Goal: Task Accomplishment & Management: Use online tool/utility

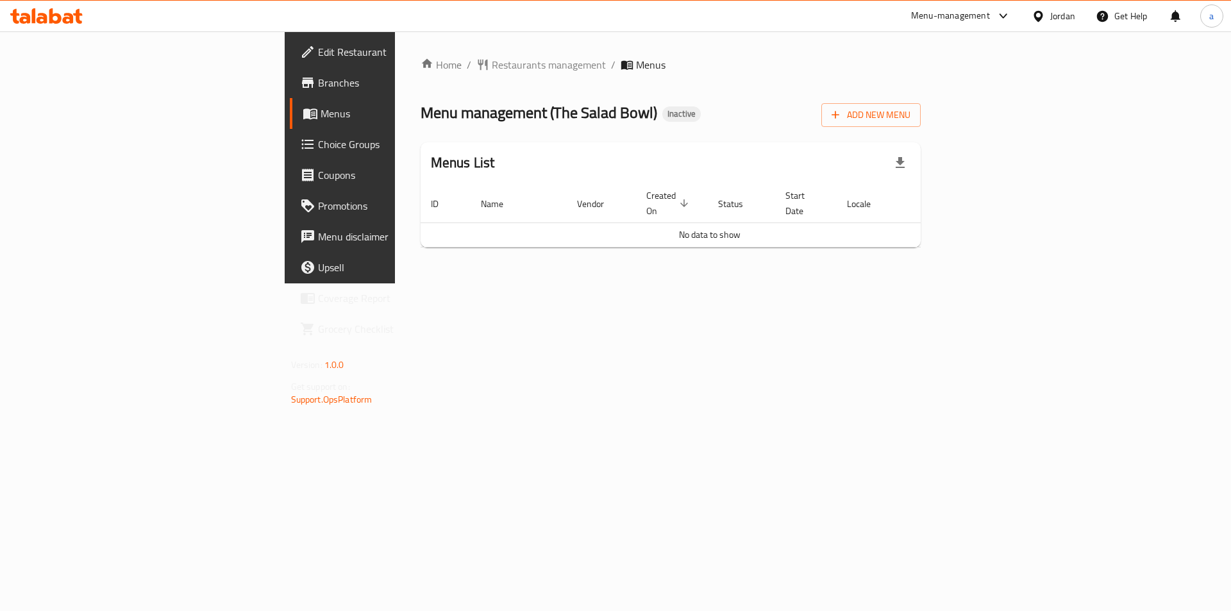
click at [318, 78] on span "Branches" at bounding box center [399, 82] width 162 height 15
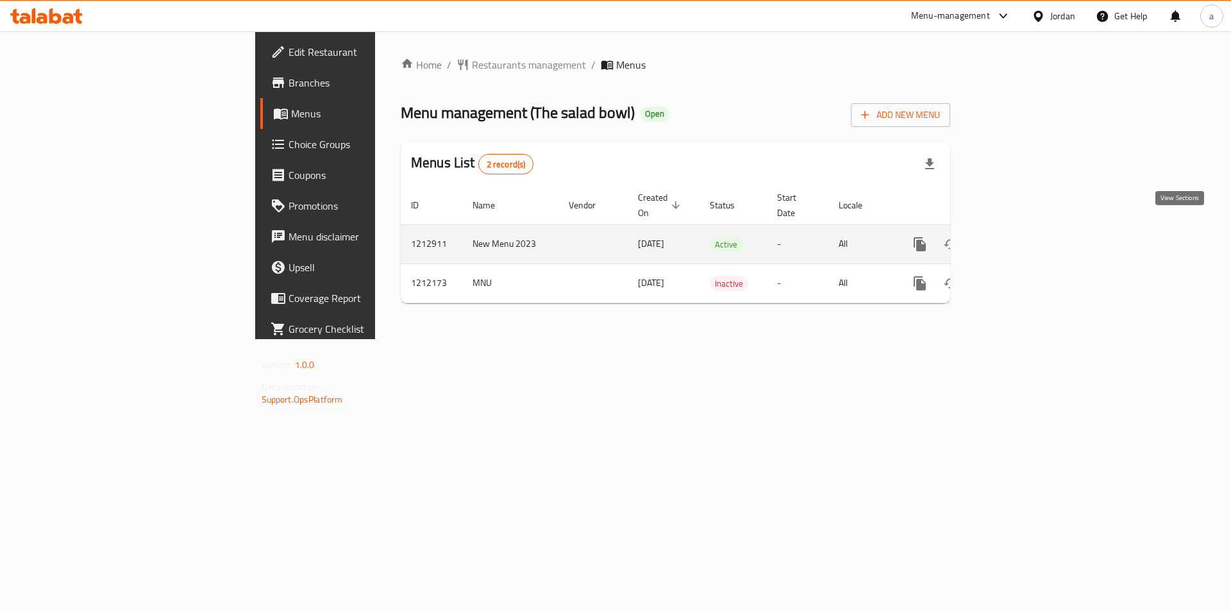
click at [1028, 229] on link "enhanced table" at bounding box center [1012, 244] width 31 height 31
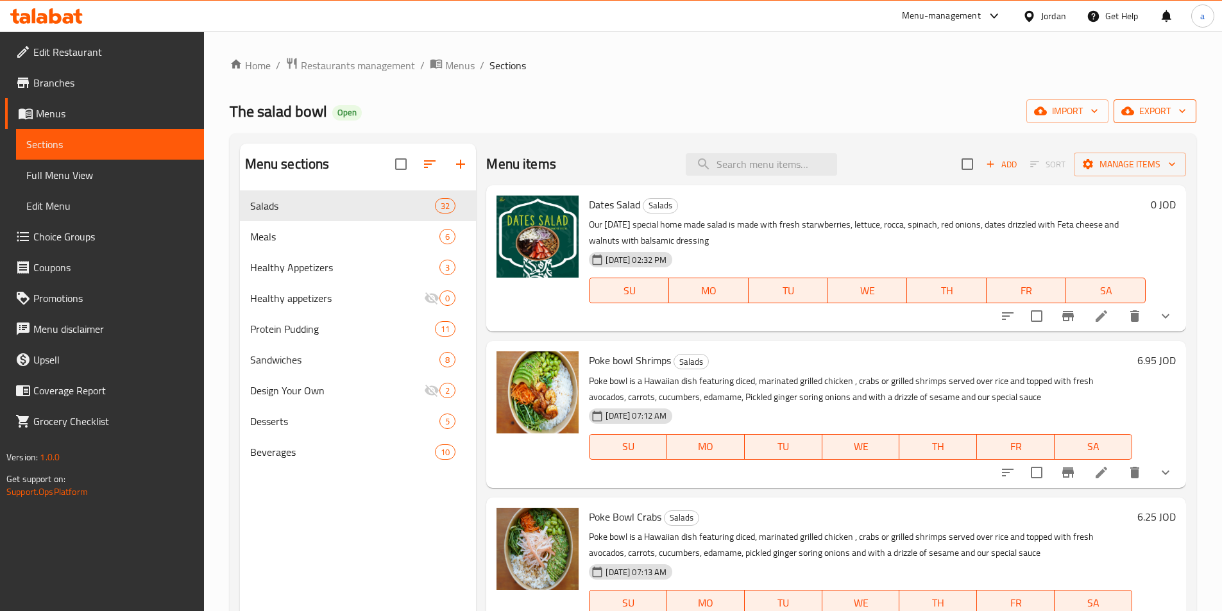
click at [1146, 112] on span "export" at bounding box center [1155, 111] width 62 height 16
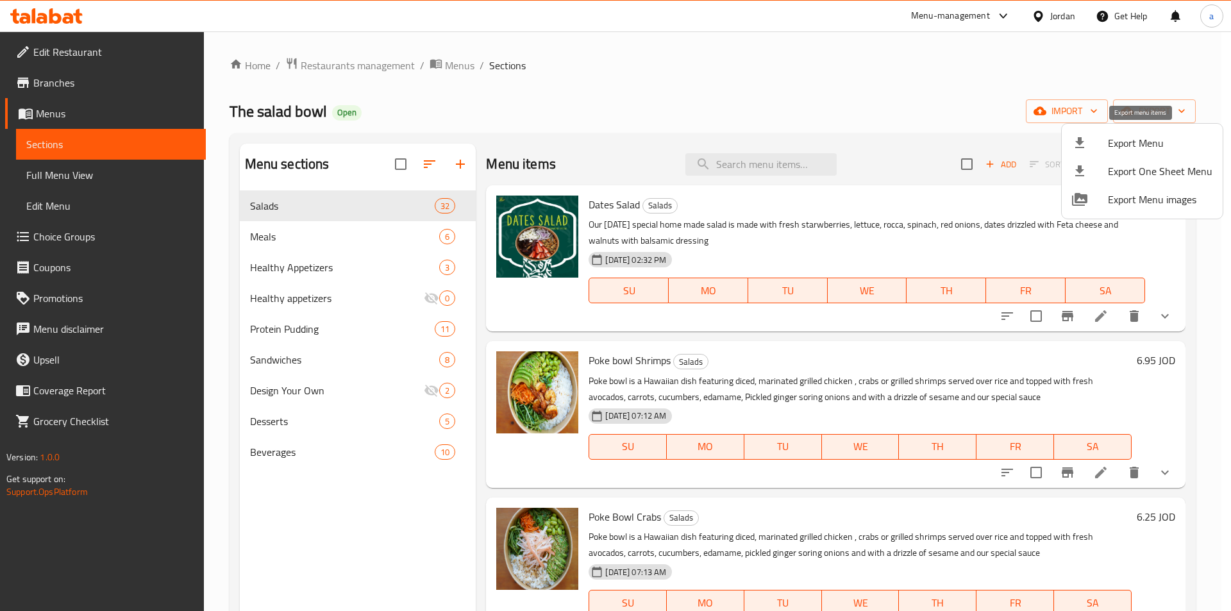
click at [1104, 151] on li "Export Menu" at bounding box center [1142, 143] width 161 height 28
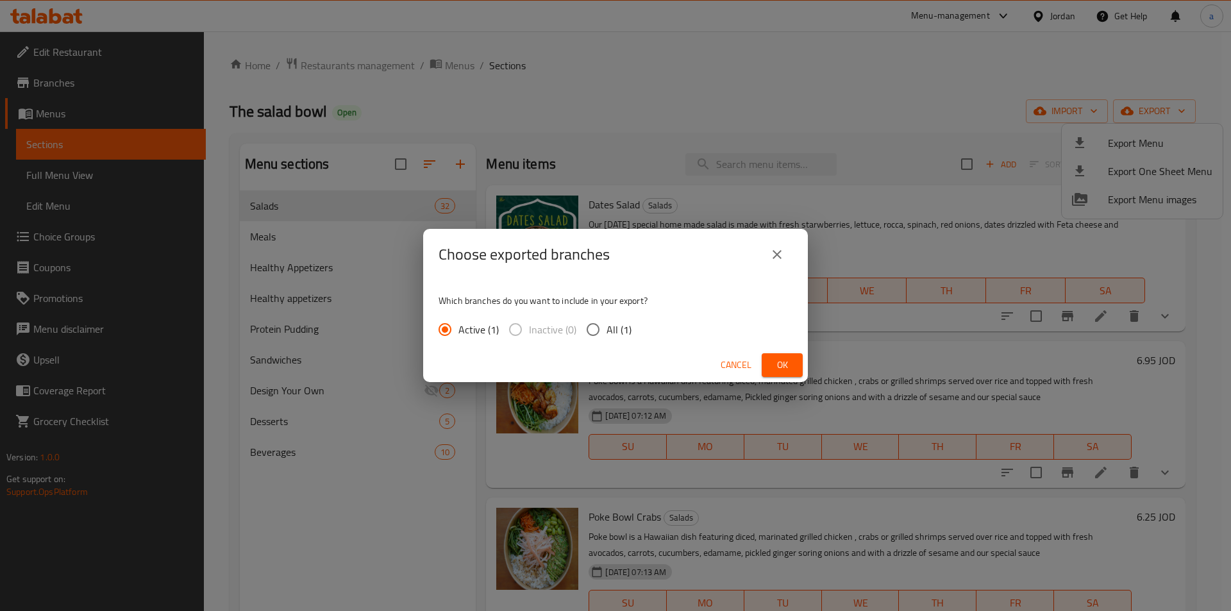
click at [596, 339] on input "All (1)" at bounding box center [593, 329] width 27 height 27
radio input "true"
click at [765, 364] on button "Ok" at bounding box center [782, 365] width 41 height 24
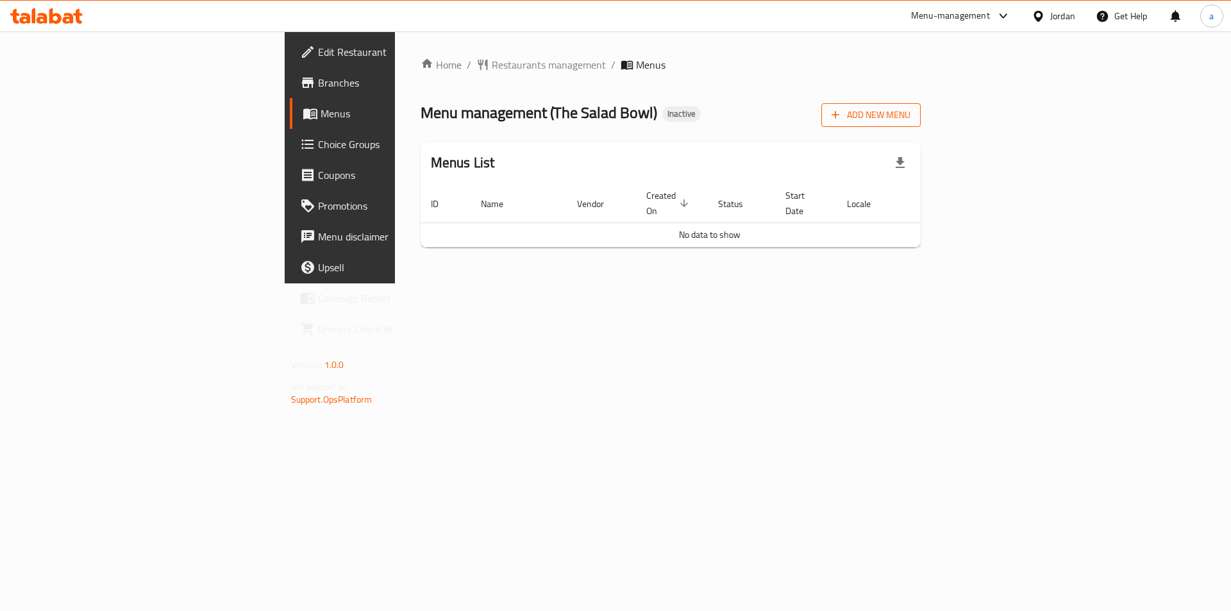
click at [911, 120] on span "Add New Menu" at bounding box center [871, 115] width 79 height 16
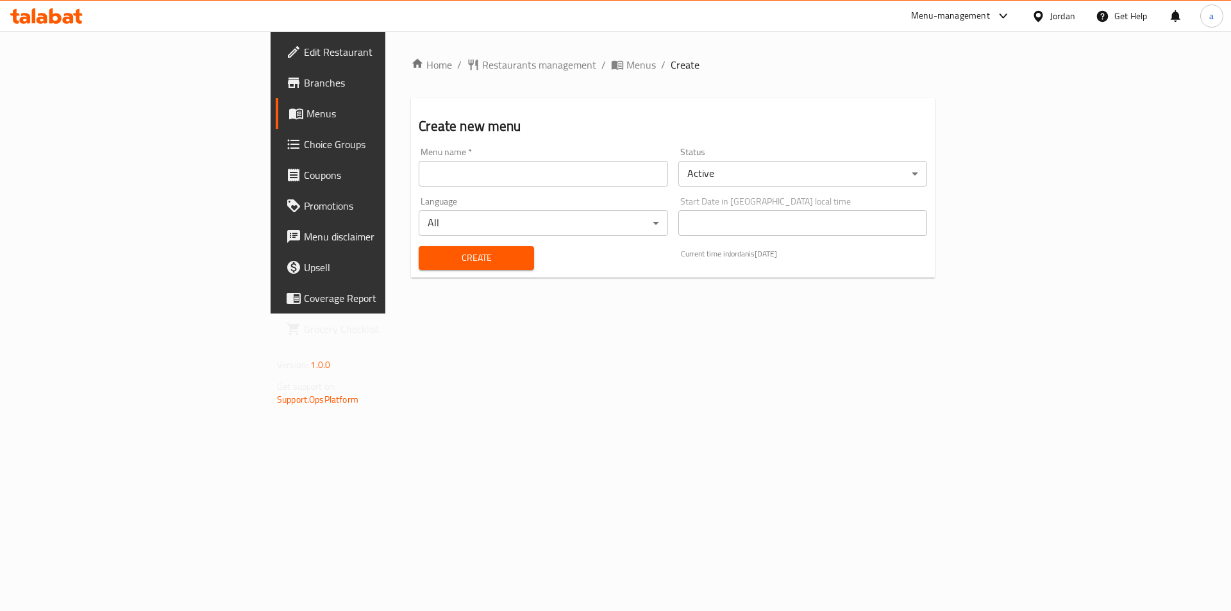
click at [456, 173] on input "text" at bounding box center [543, 174] width 249 height 26
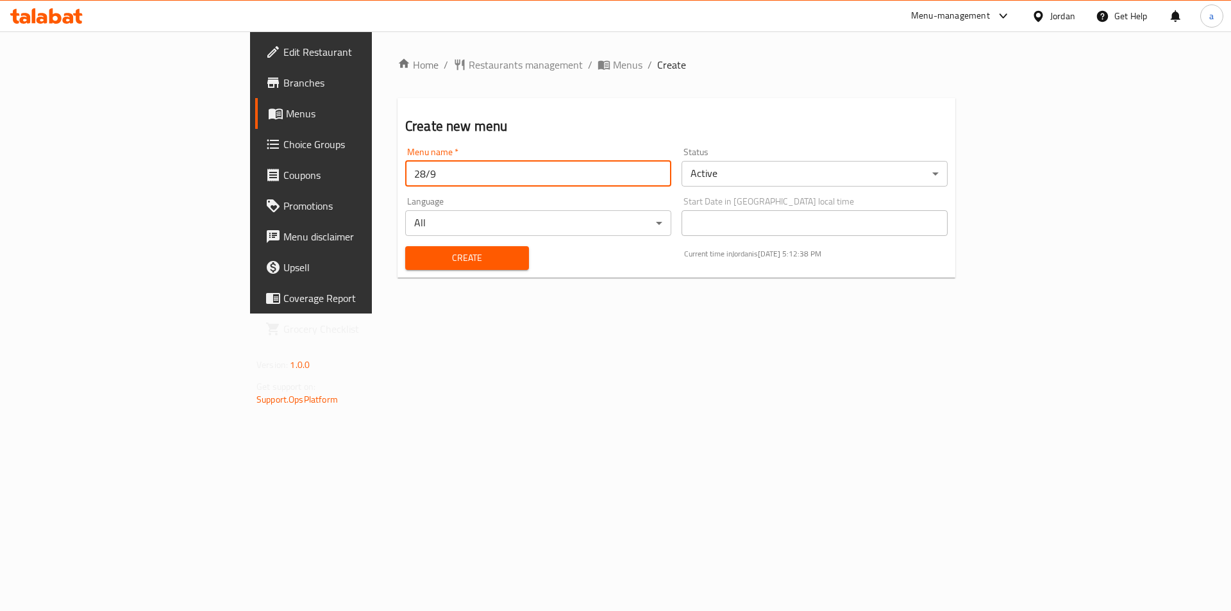
type input "28/9"
click at [432, 254] on span "Create" at bounding box center [467, 258] width 103 height 16
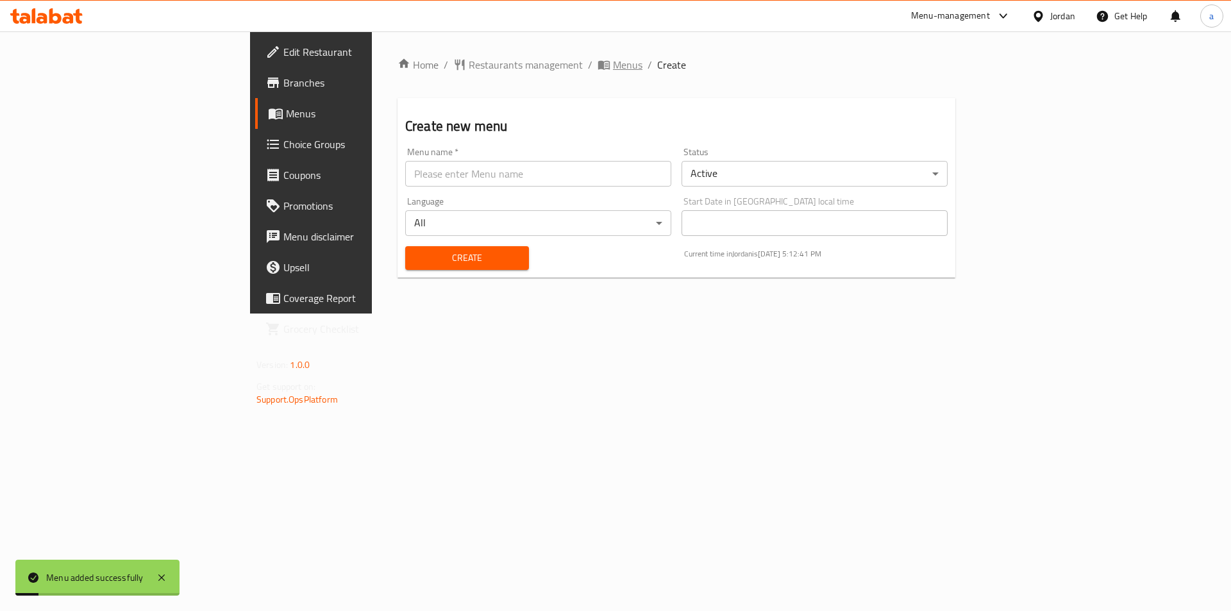
click at [613, 68] on span "Menus" at bounding box center [628, 64] width 30 height 15
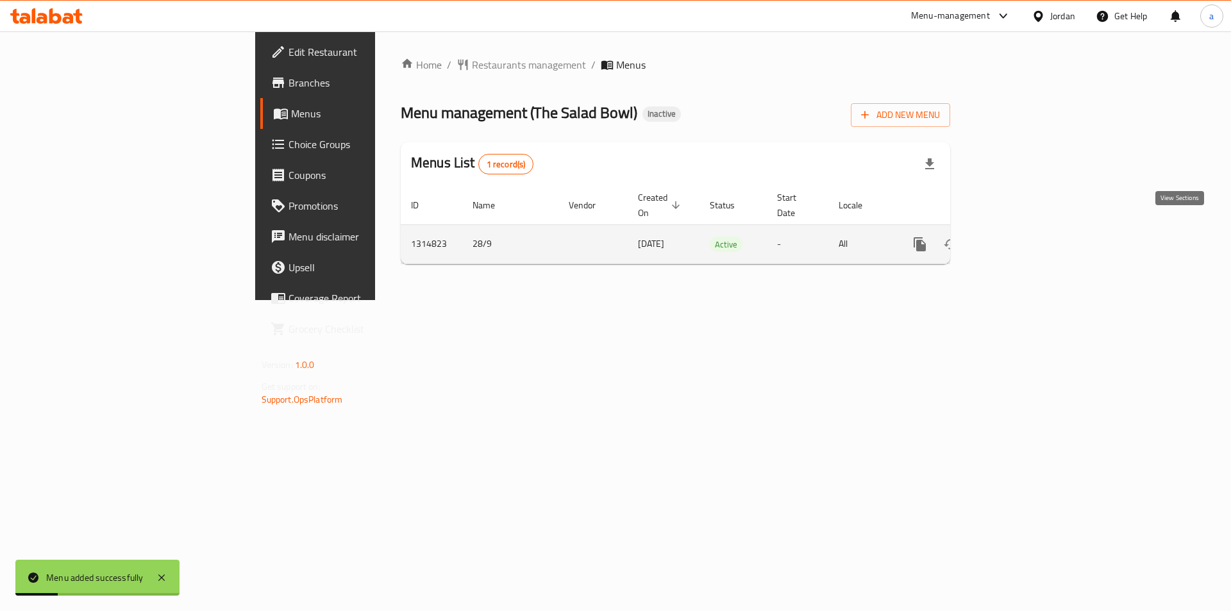
click at [1028, 238] on link "enhanced table" at bounding box center [1012, 244] width 31 height 31
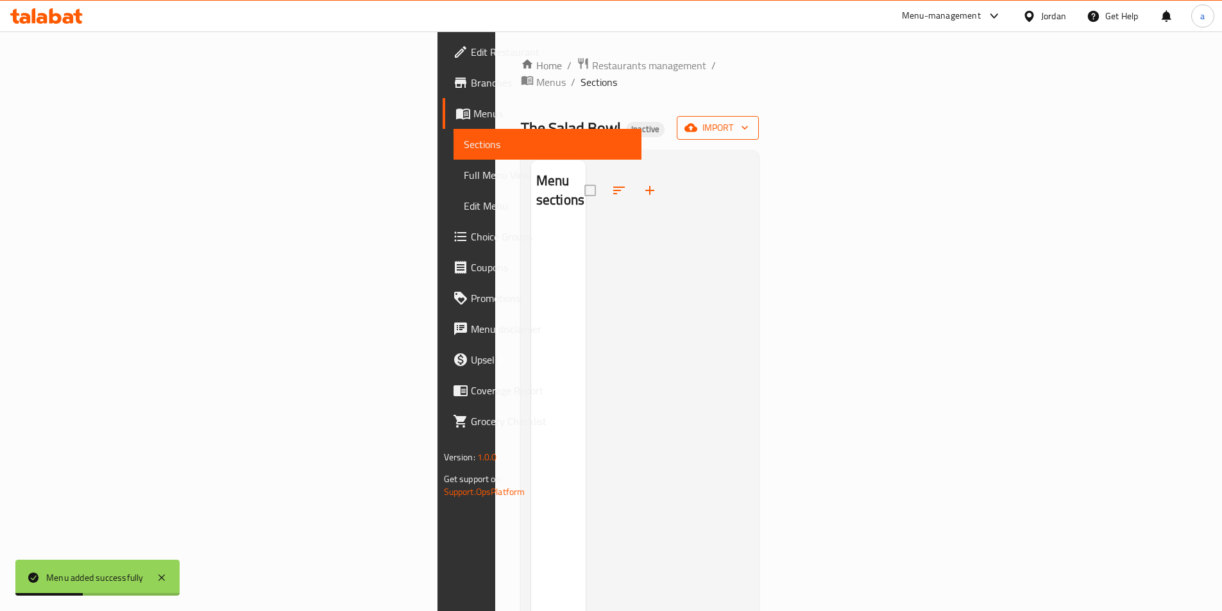
click at [759, 119] on button "import" at bounding box center [718, 128] width 82 height 24
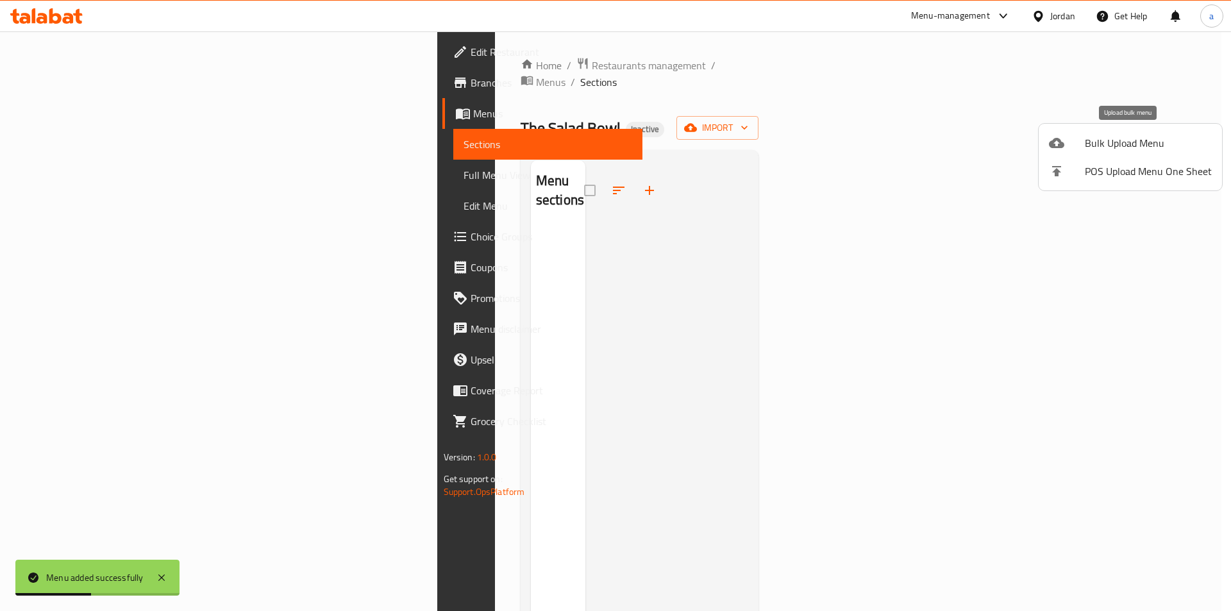
click at [1114, 144] on span "Bulk Upload Menu" at bounding box center [1148, 142] width 127 height 15
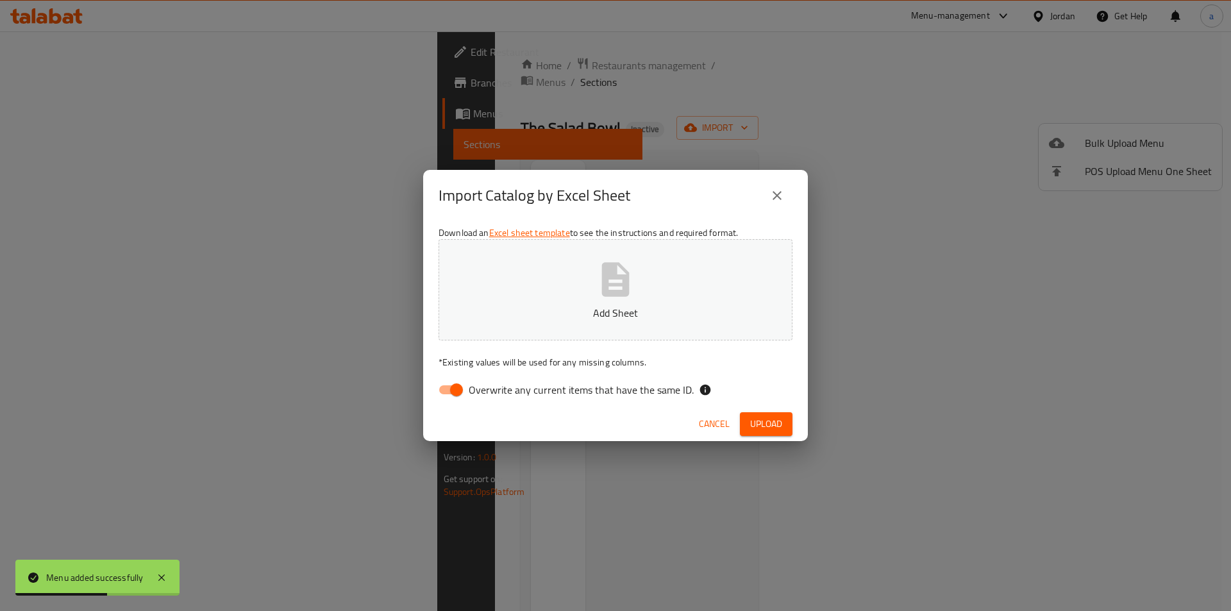
click at [455, 384] on input "Overwrite any current items that have the same ID." at bounding box center [456, 390] width 73 height 24
checkbox input "false"
click at [521, 292] on button "Add Sheet" at bounding box center [616, 289] width 354 height 101
click at [763, 428] on span "Upload" at bounding box center [766, 424] width 32 height 16
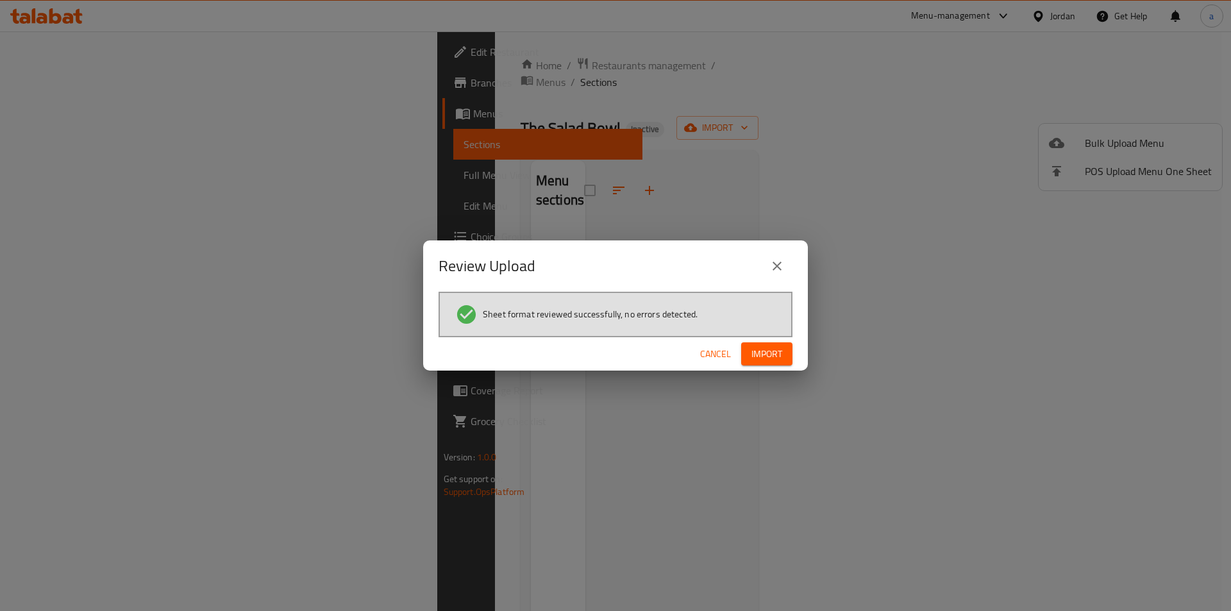
click at [765, 366] on button "Import" at bounding box center [766, 354] width 51 height 24
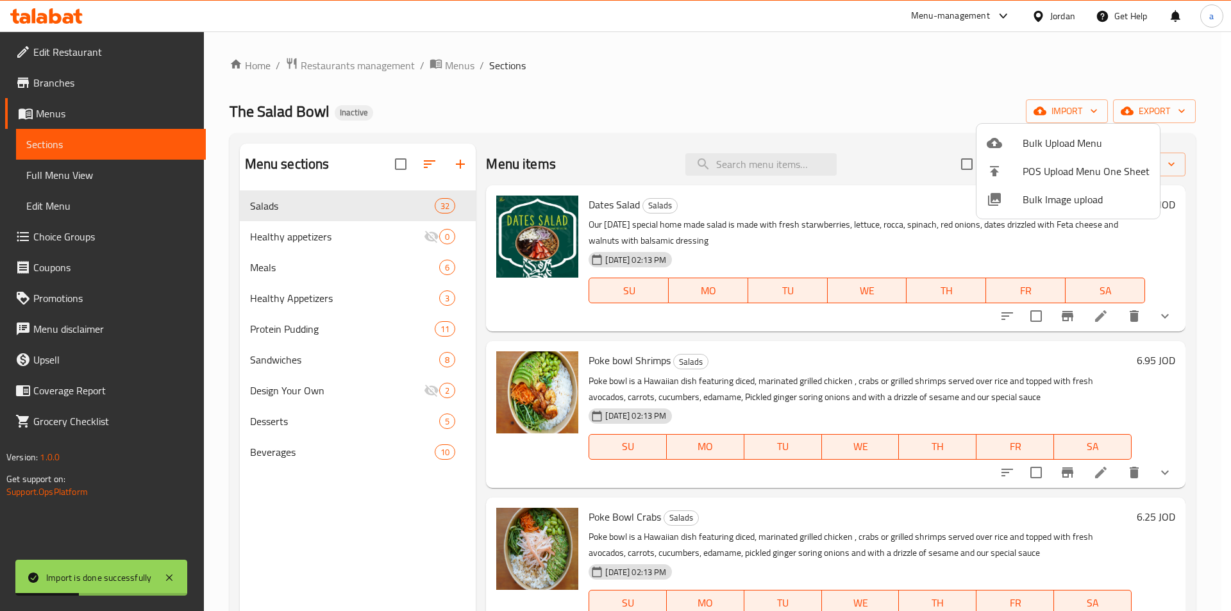
click at [882, 89] on div at bounding box center [615, 305] width 1231 height 611
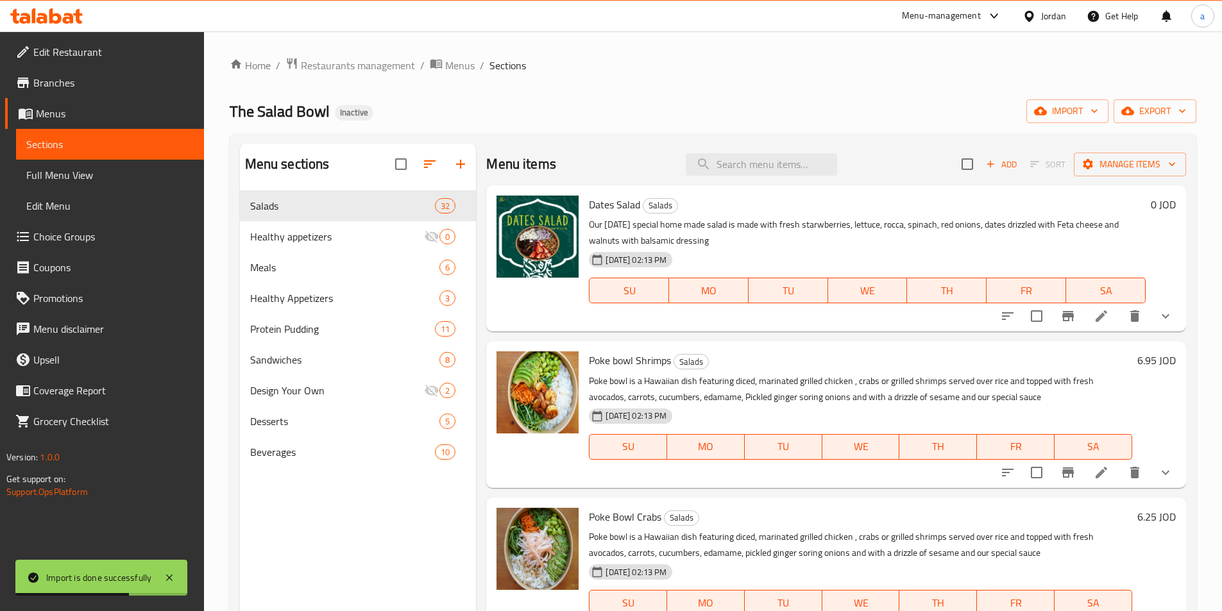
click at [87, 167] on span "Full Menu View" at bounding box center [109, 174] width 167 height 15
click at [103, 173] on span "Full Menu View" at bounding box center [109, 174] width 167 height 15
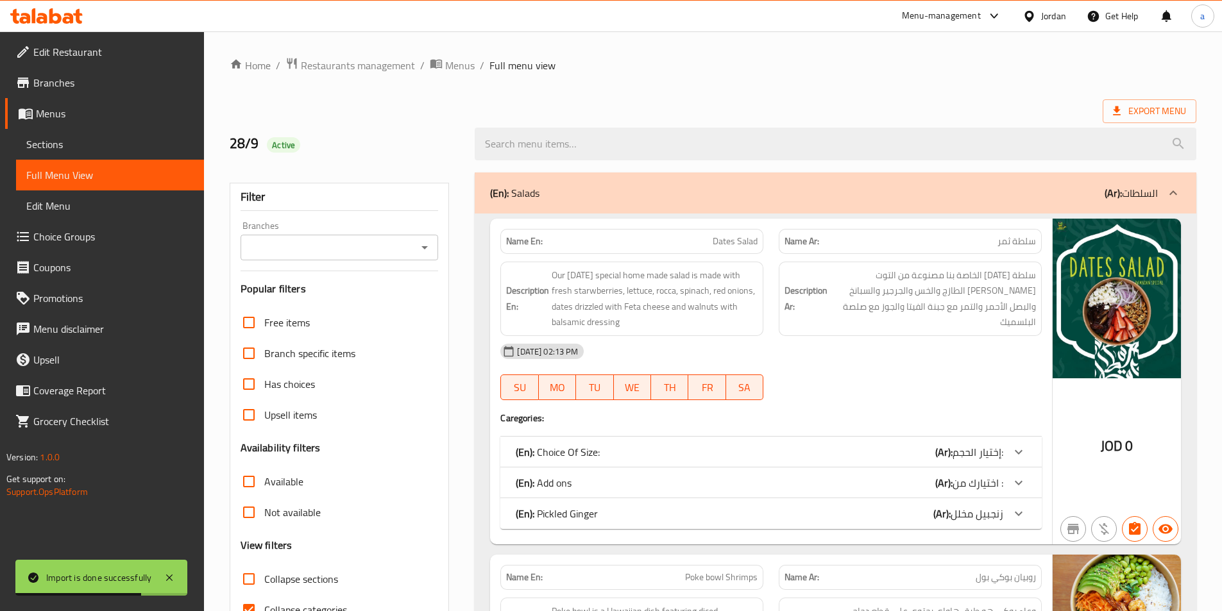
scroll to position [64, 0]
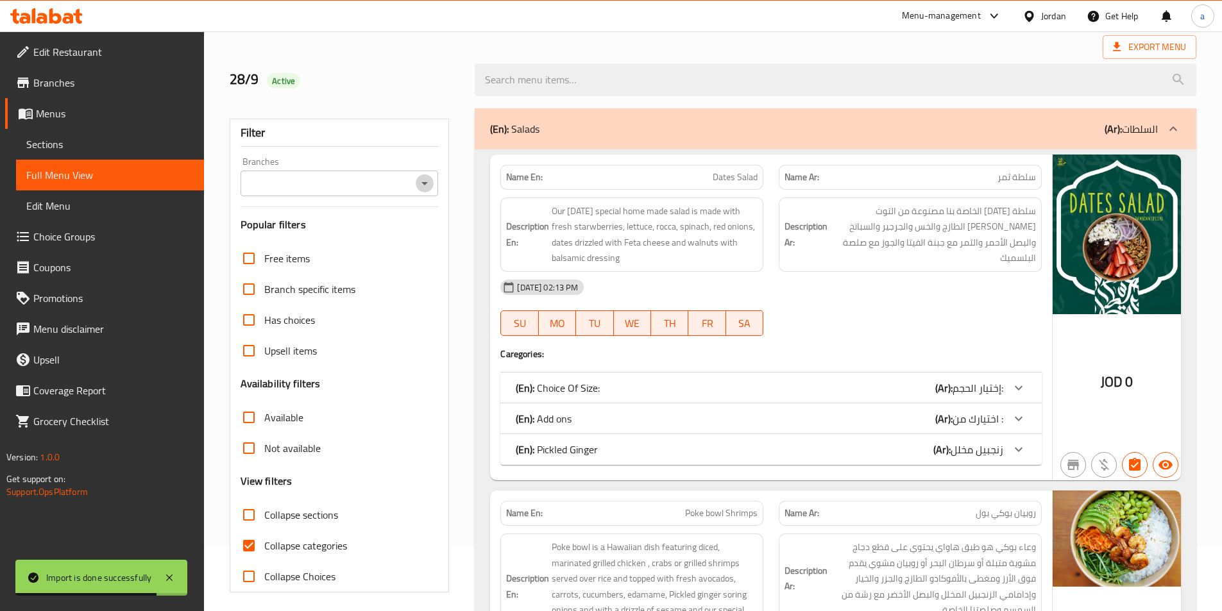
click at [425, 185] on icon "Open" at bounding box center [424, 183] width 6 height 3
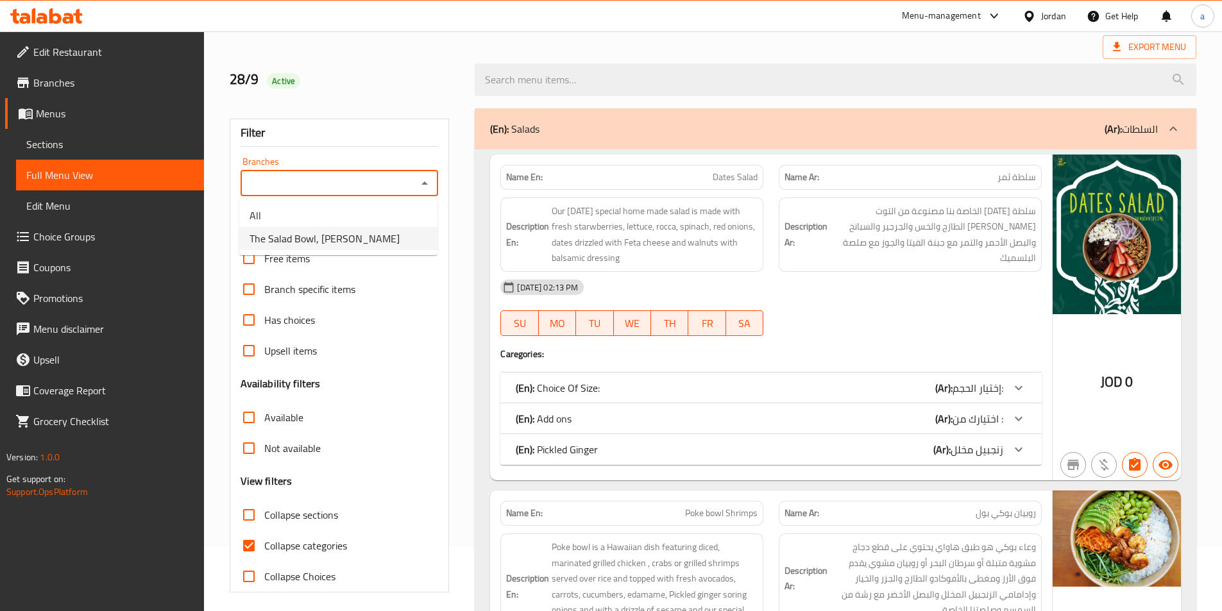
click at [323, 240] on span "The Salad Bowl, Al Salhien" at bounding box center [324, 238] width 150 height 15
type input "The Salad Bowl, Al Salhien"
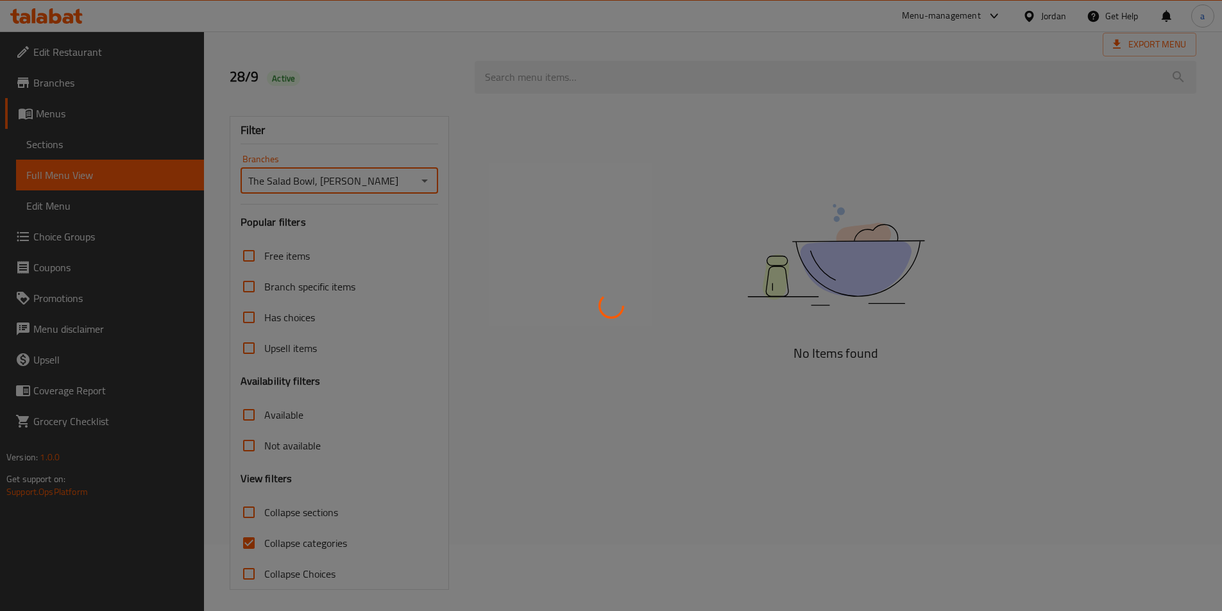
scroll to position [71, 0]
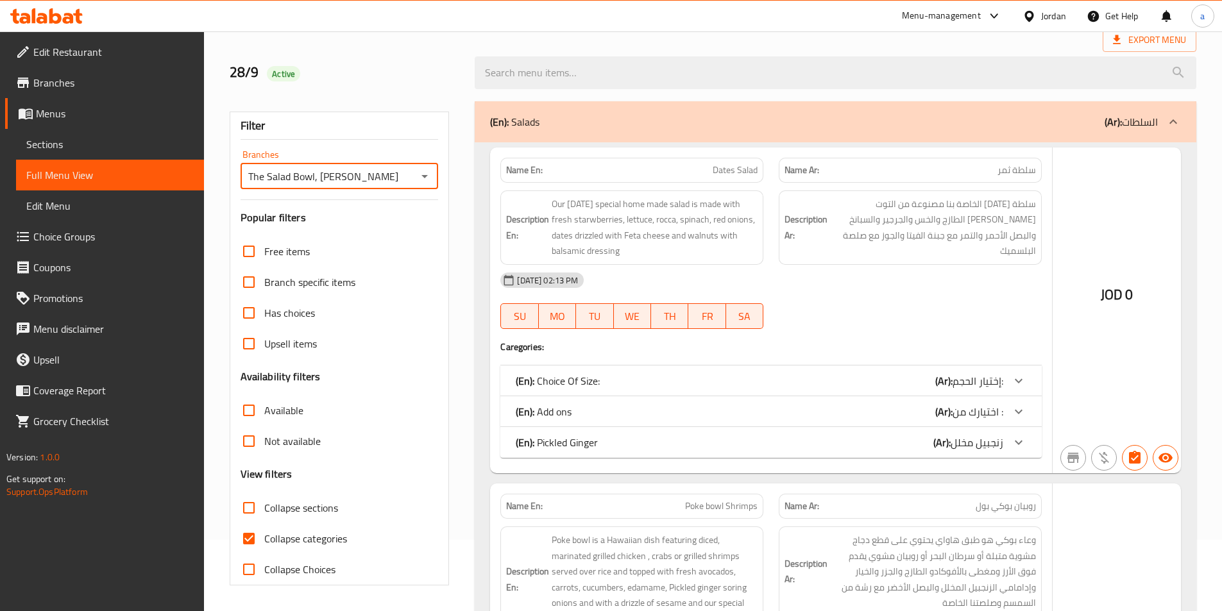
click at [255, 536] on div at bounding box center [611, 305] width 1222 height 611
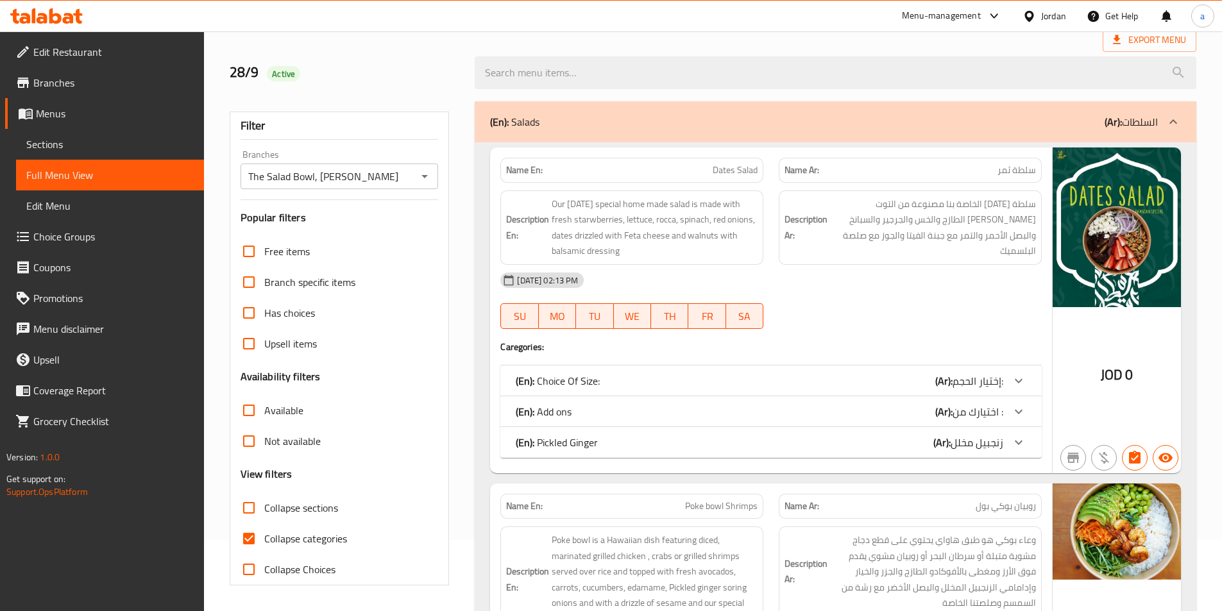
click at [246, 538] on input "Collapse categories" at bounding box center [248, 538] width 31 height 31
checkbox input "false"
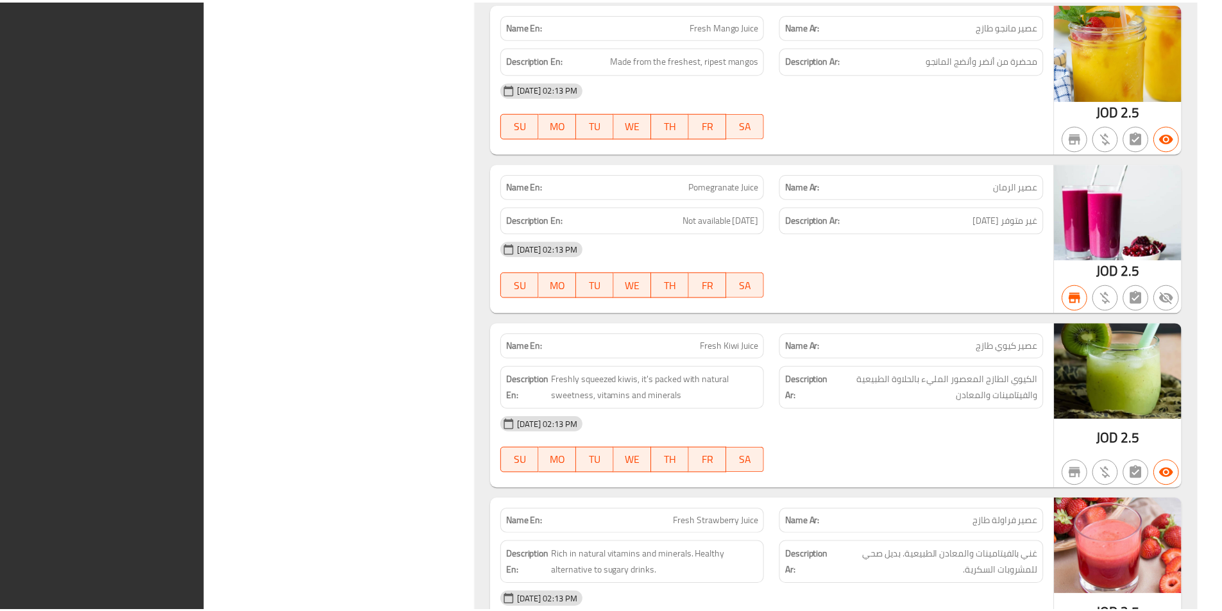
scroll to position [74218, 0]
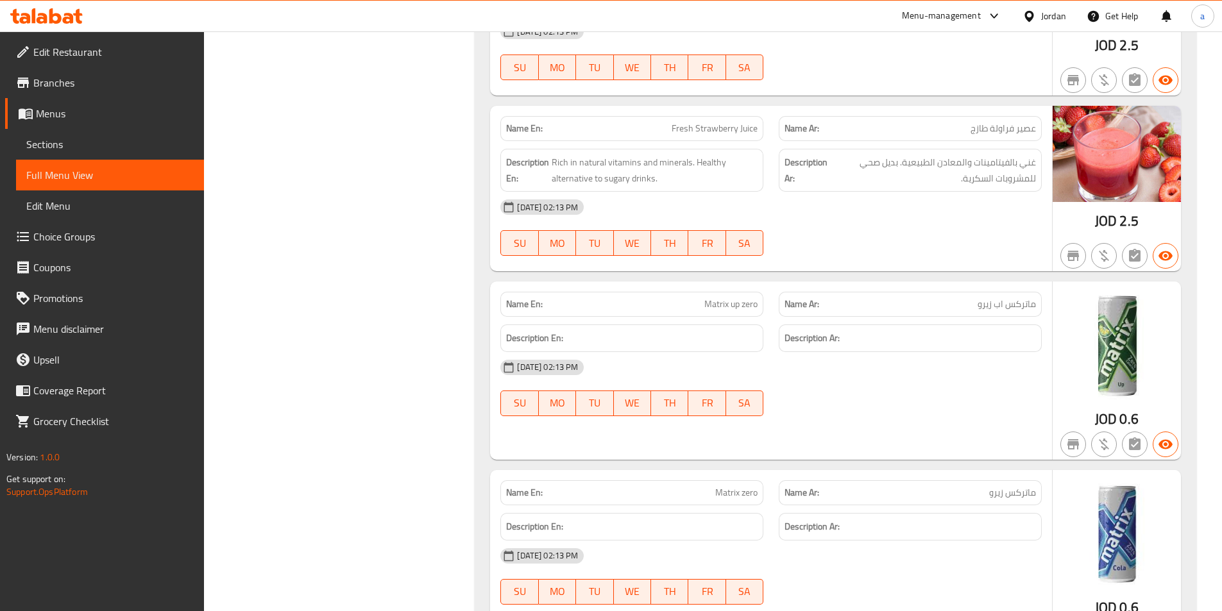
click at [89, 92] on link "Branches" at bounding box center [104, 82] width 199 height 31
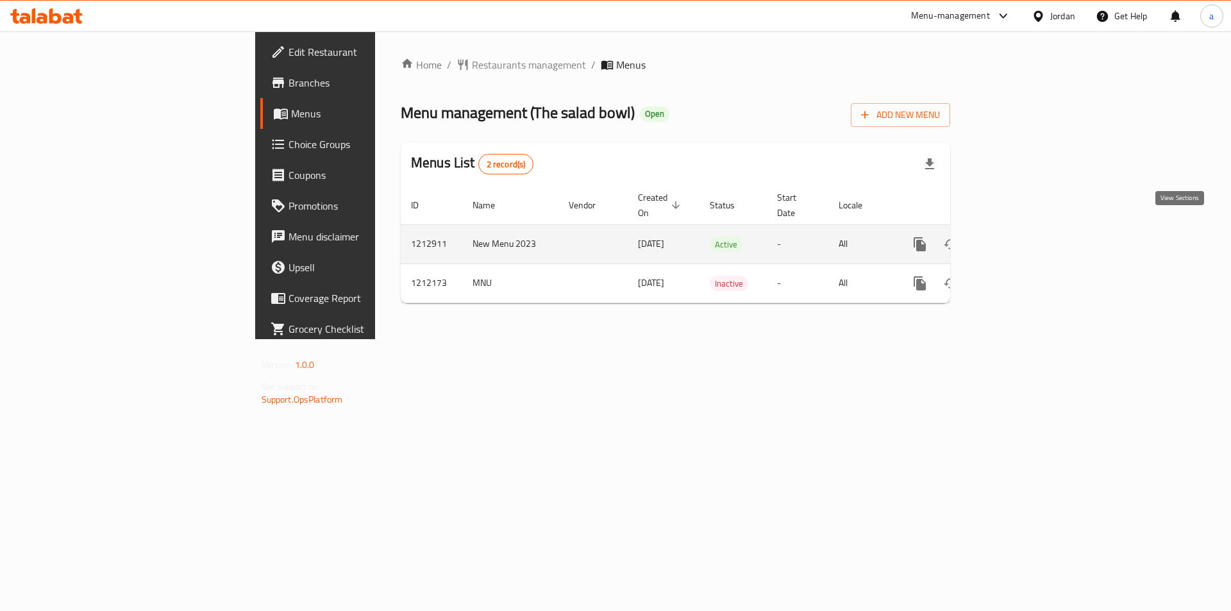
click at [1020, 237] on icon "enhanced table" at bounding box center [1012, 244] width 15 height 15
